Goal: Information Seeking & Learning: Learn about a topic

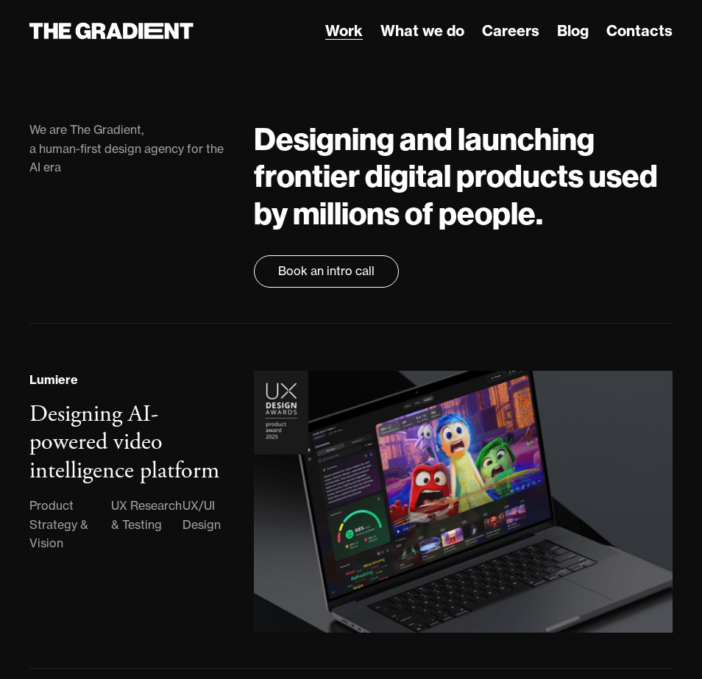
click at [344, 31] on span "Work" at bounding box center [344, 30] width 38 height 18
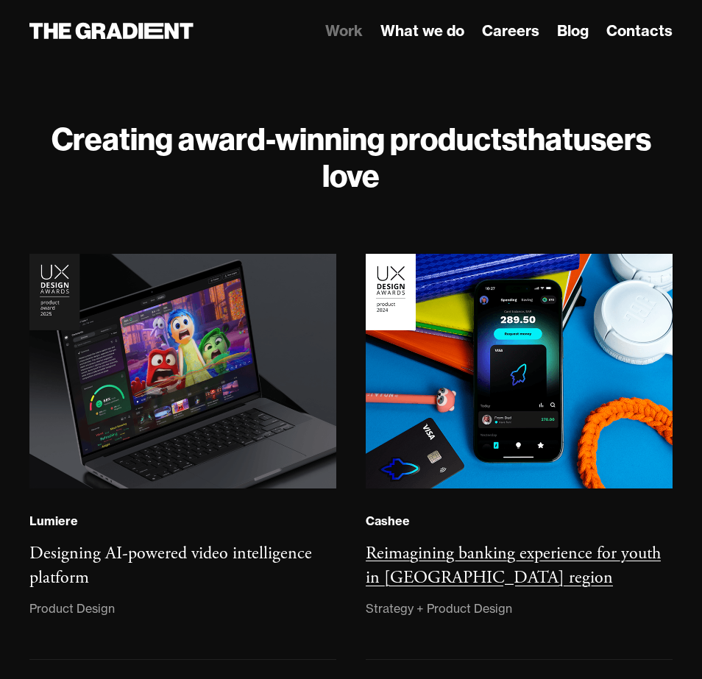
click at [519, 457] on img at bounding box center [519, 371] width 307 height 235
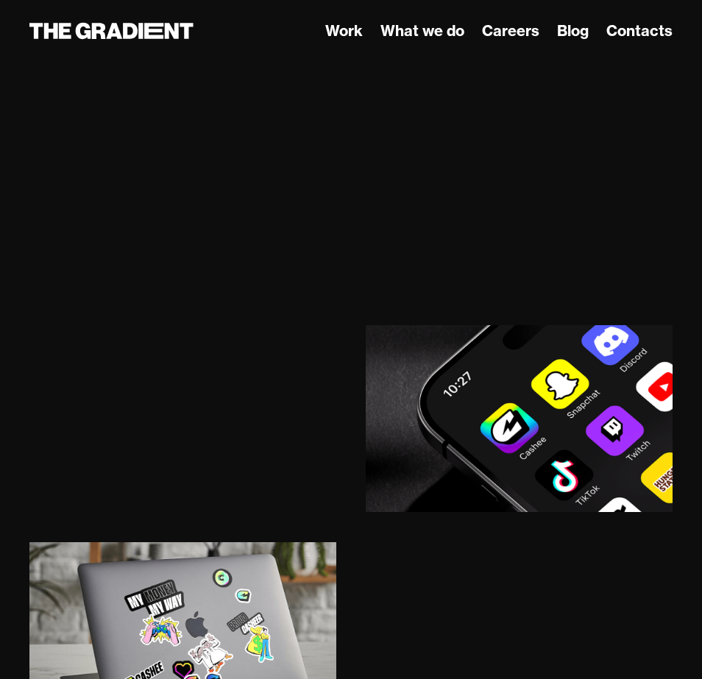
scroll to position [18810, 0]
